Goal: Find specific page/section: Find specific page/section

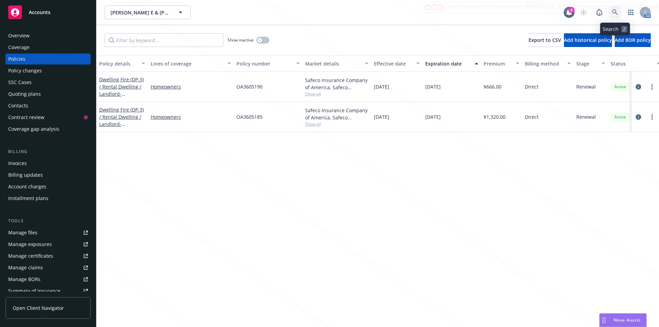
click at [614, 11] on icon at bounding box center [615, 12] width 6 height 6
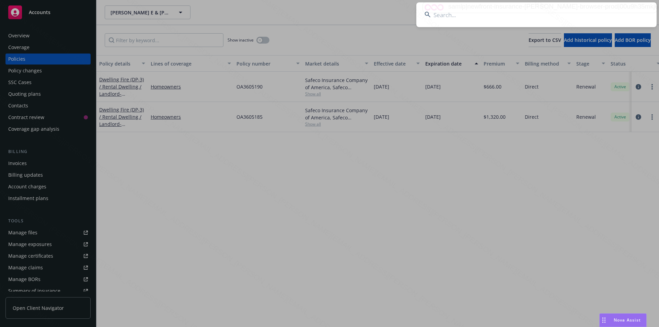
click at [493, 16] on input at bounding box center [537, 14] width 240 height 25
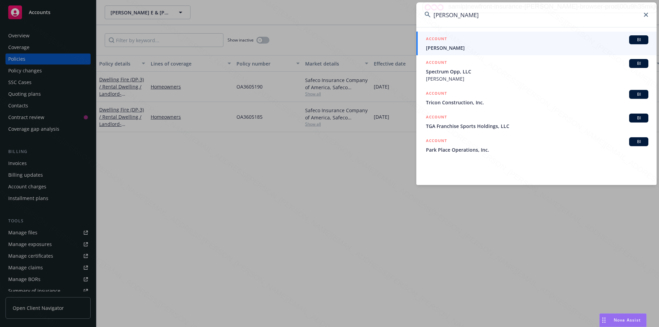
type input "[PERSON_NAME]"
click at [499, 50] on span "[PERSON_NAME]" at bounding box center [537, 47] width 223 height 7
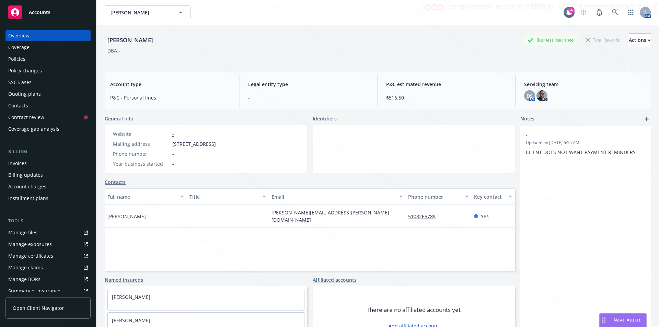
click at [18, 59] on div "Policies" at bounding box center [16, 59] width 17 height 11
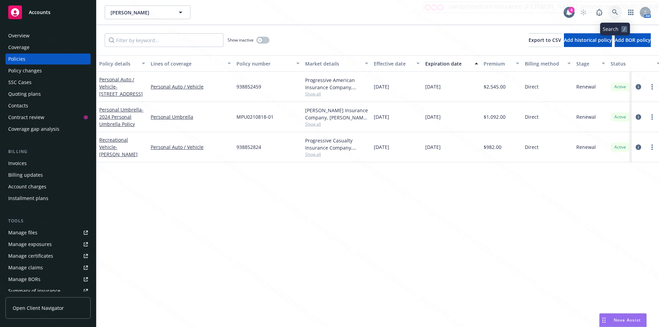
click at [616, 11] on icon at bounding box center [615, 12] width 6 height 6
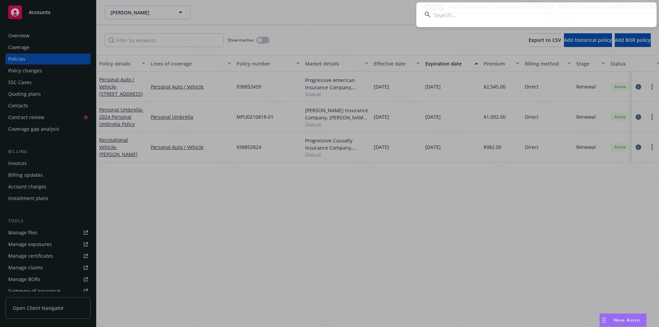
click at [492, 13] on input at bounding box center [537, 14] width 240 height 25
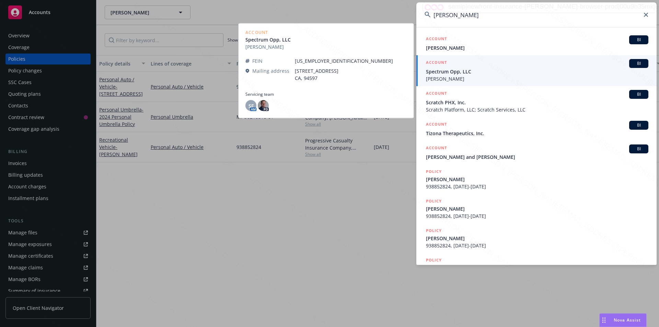
type input "[PERSON_NAME]"
click at [461, 77] on span "[PERSON_NAME]" at bounding box center [537, 78] width 223 height 7
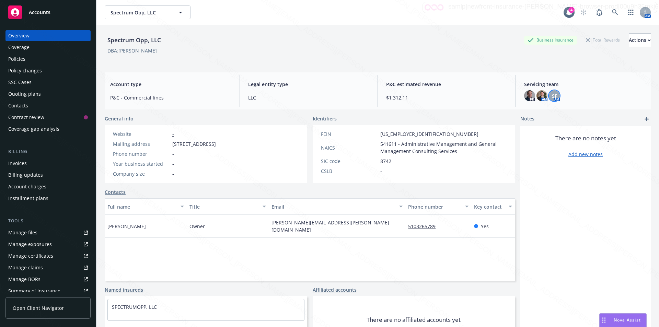
click at [552, 95] on span "SF" at bounding box center [554, 95] width 5 height 7
click at [537, 95] on img at bounding box center [542, 95] width 11 height 11
click at [527, 95] on img at bounding box center [529, 95] width 11 height 11
click at [540, 96] on img at bounding box center [542, 95] width 11 height 11
click at [552, 95] on span "SF" at bounding box center [554, 95] width 5 height 7
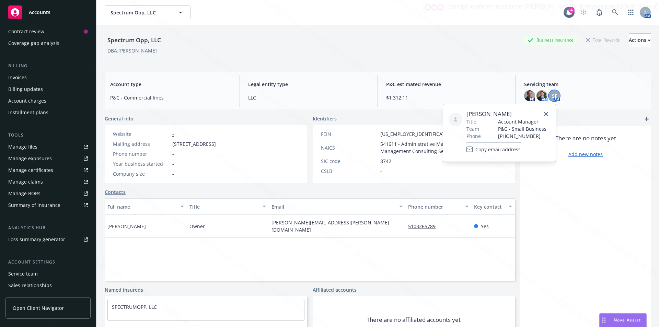
scroll to position [52, 0]
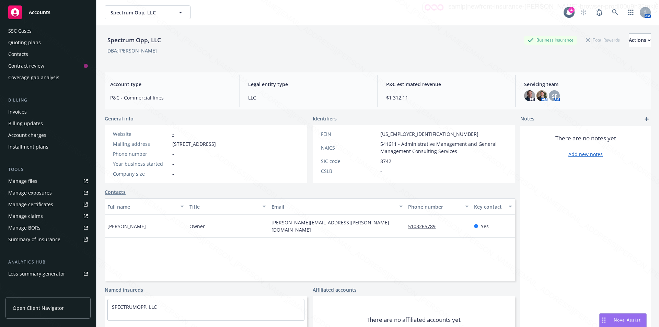
click at [21, 111] on div "Invoices" at bounding box center [17, 111] width 19 height 11
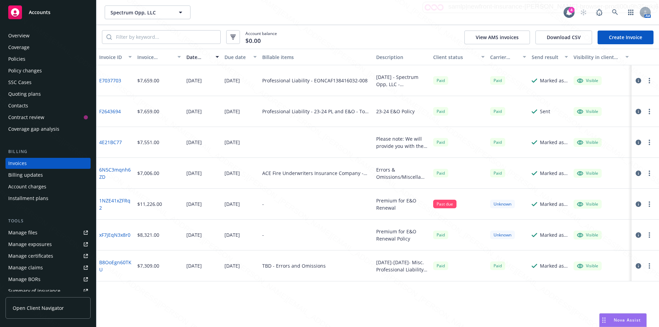
click at [18, 57] on div "Policies" at bounding box center [16, 59] width 17 height 11
